Goal: Check status: Check status

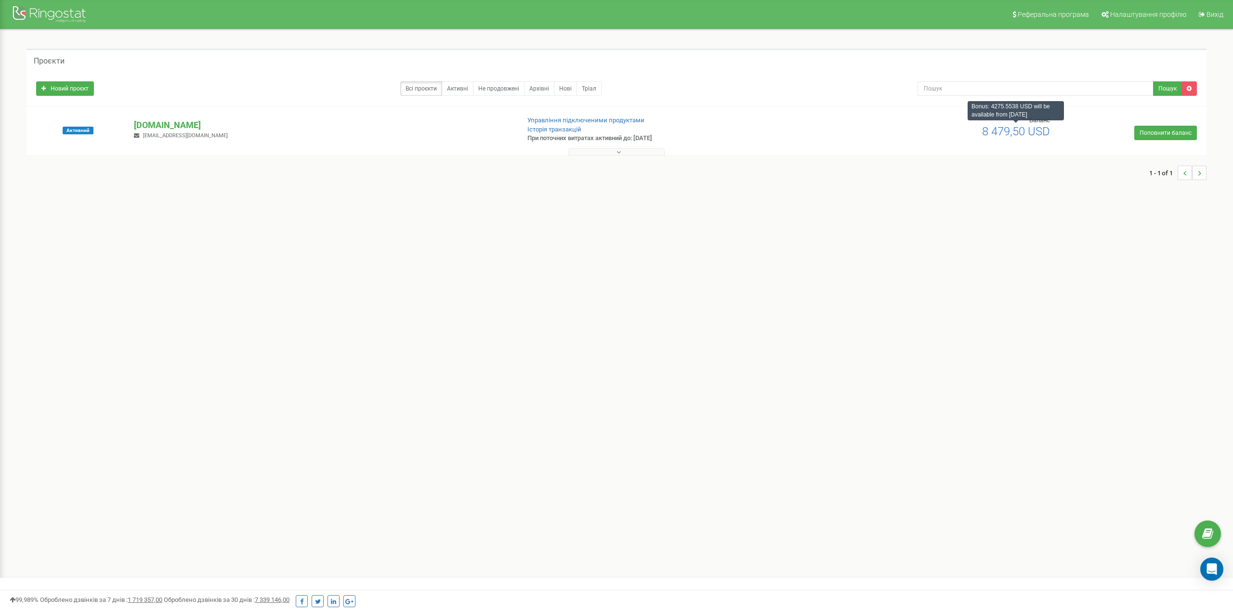
click at [1045, 133] on span "8 479,50 USD" at bounding box center [1016, 131] width 68 height 13
click at [578, 149] on button at bounding box center [616, 151] width 96 height 7
click at [555, 129] on link "Історія транзакцій" at bounding box center [554, 129] width 54 height 7
